Goal: Check status: Check status

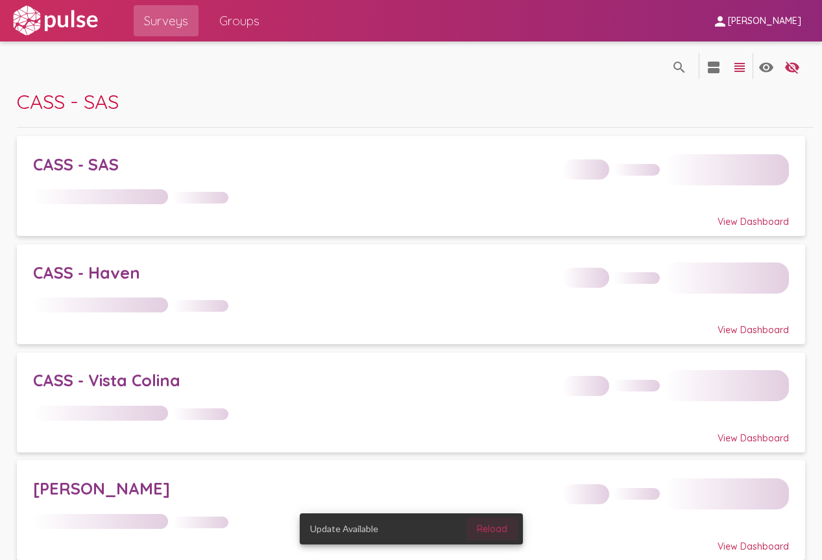
click at [493, 528] on span "Reload" at bounding box center [492, 529] width 30 height 12
